Goal: Task Accomplishment & Management: Manage account settings

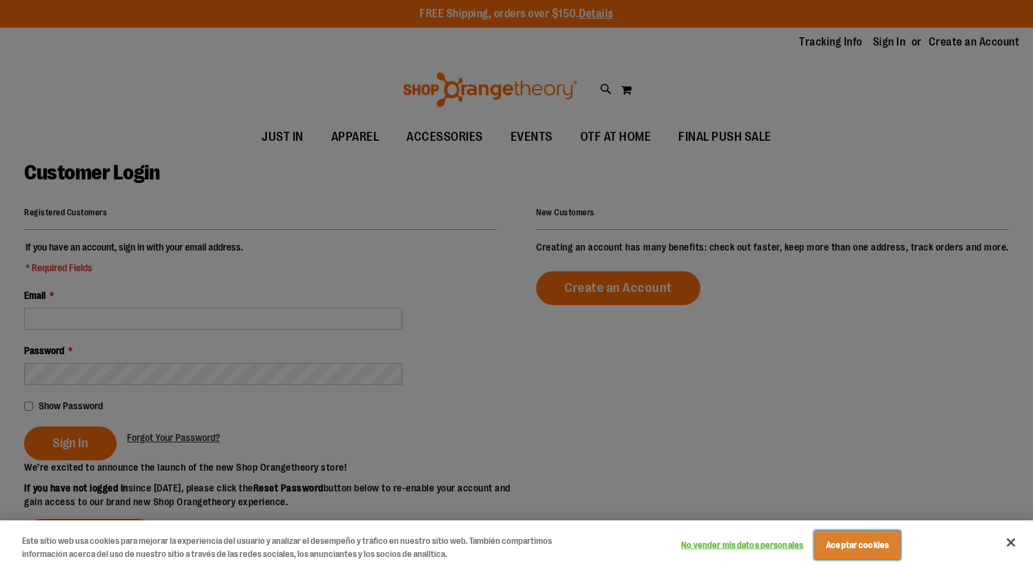
click at [901, 544] on button "Aceptar cookies" at bounding box center [857, 545] width 86 height 29
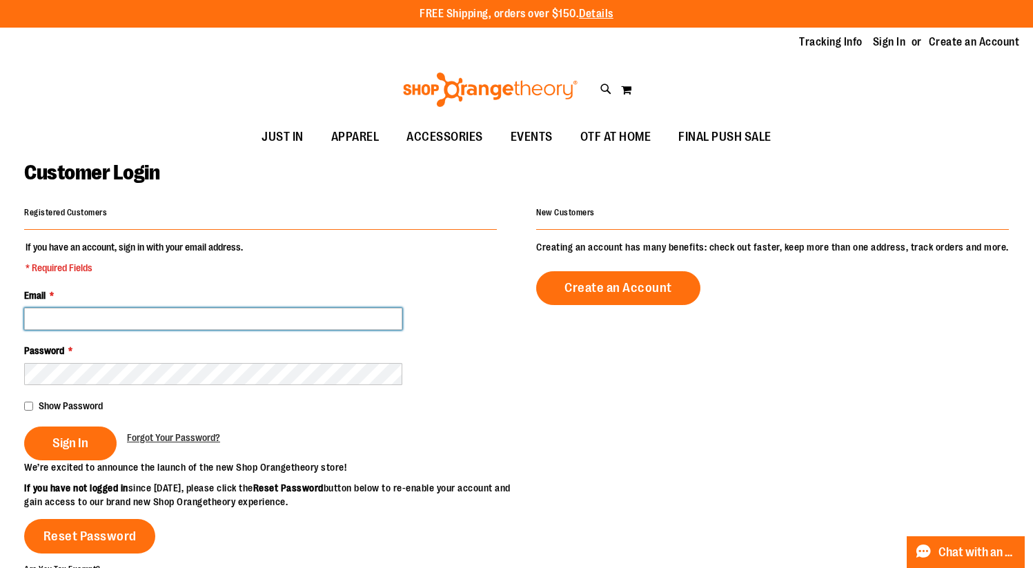
click at [337, 313] on input "Email *" at bounding box center [213, 319] width 378 height 22
type input "**********"
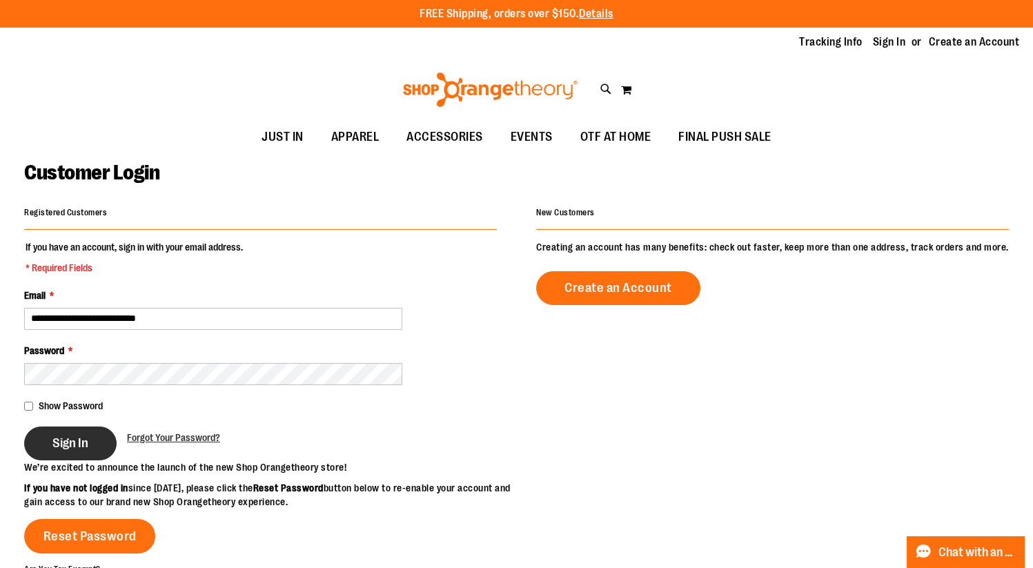
click at [99, 428] on button "Sign In" at bounding box center [70, 444] width 92 height 34
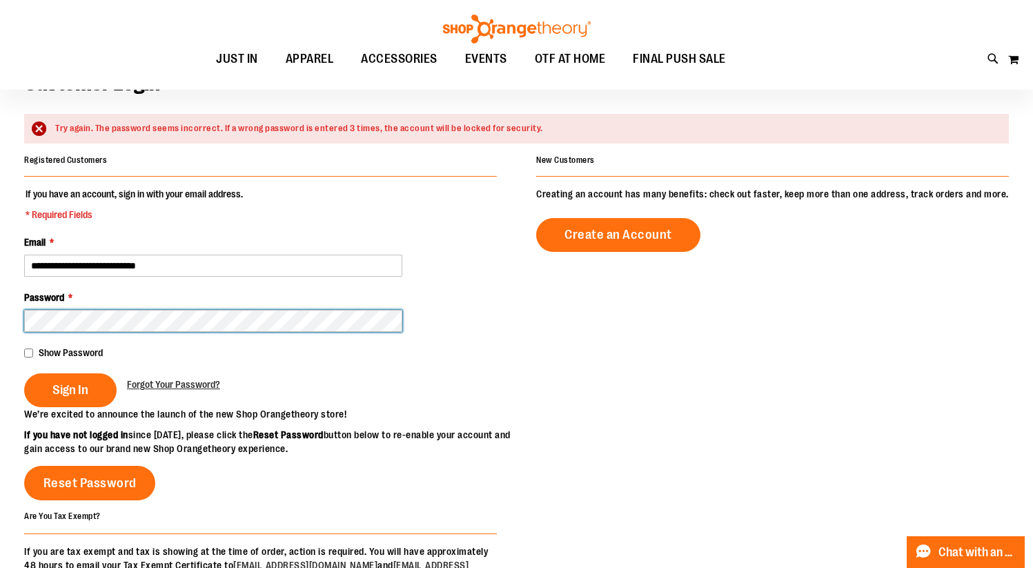
scroll to position [91, 0]
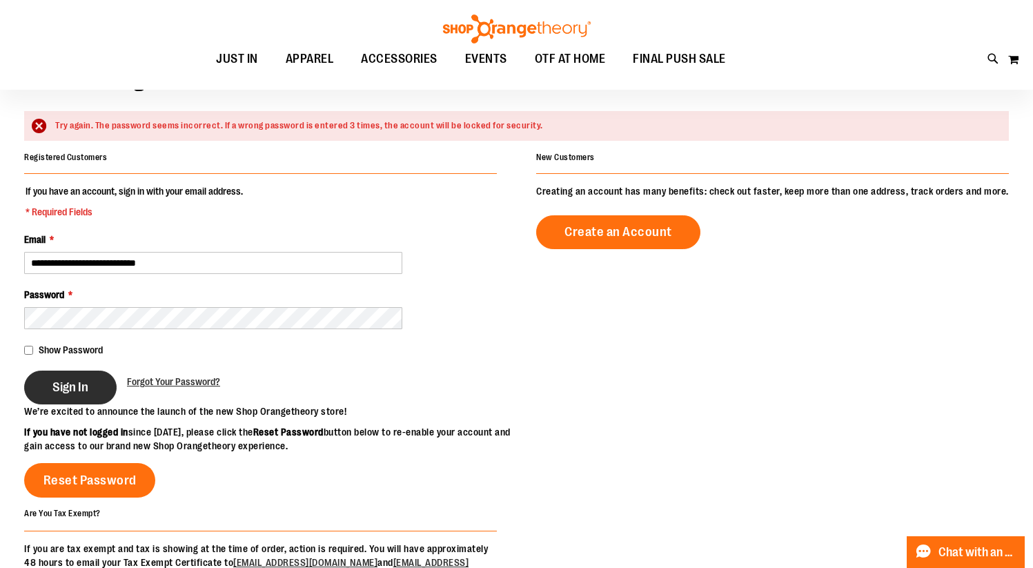
click at [48, 380] on button "Sign In" at bounding box center [70, 388] width 92 height 34
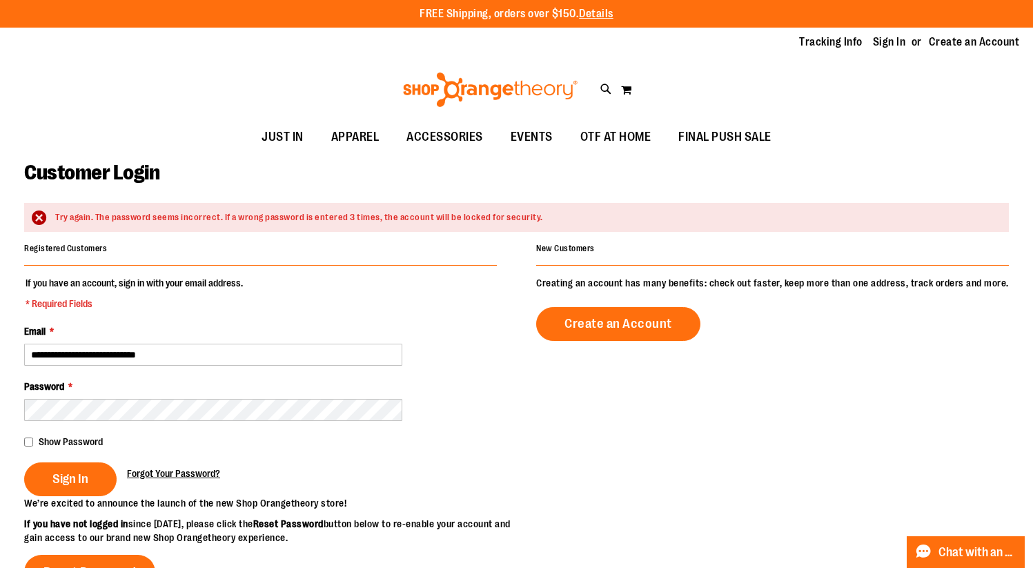
click at [163, 475] on span "Forgot Your Password?" at bounding box center [173, 473] width 93 height 11
